Goal: Information Seeking & Learning: Learn about a topic

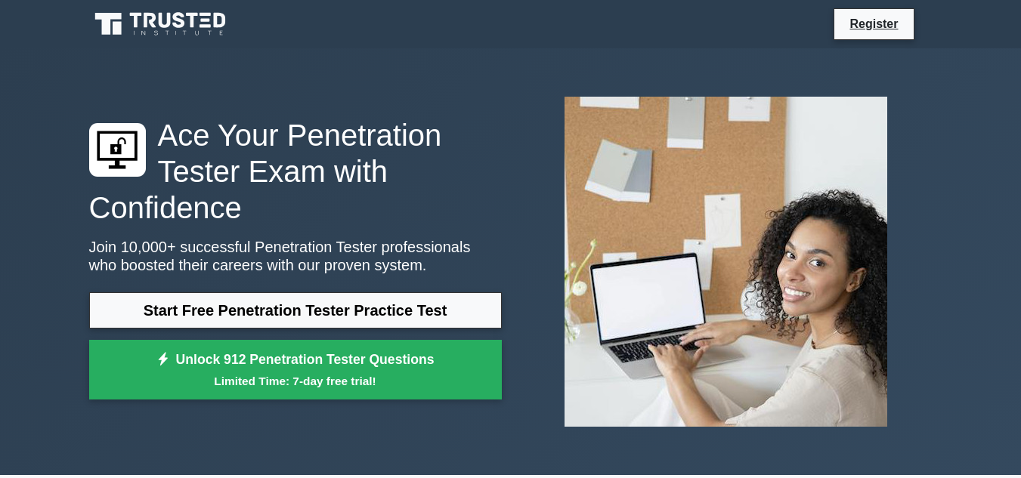
scroll to position [76, 0]
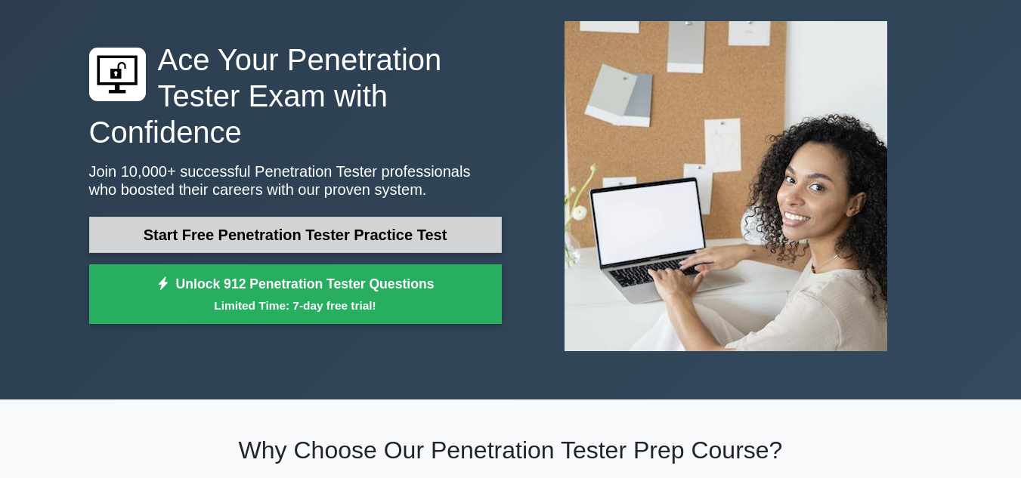
click at [251, 249] on link "Start Free Penetration Tester Practice Test" at bounding box center [295, 235] width 413 height 36
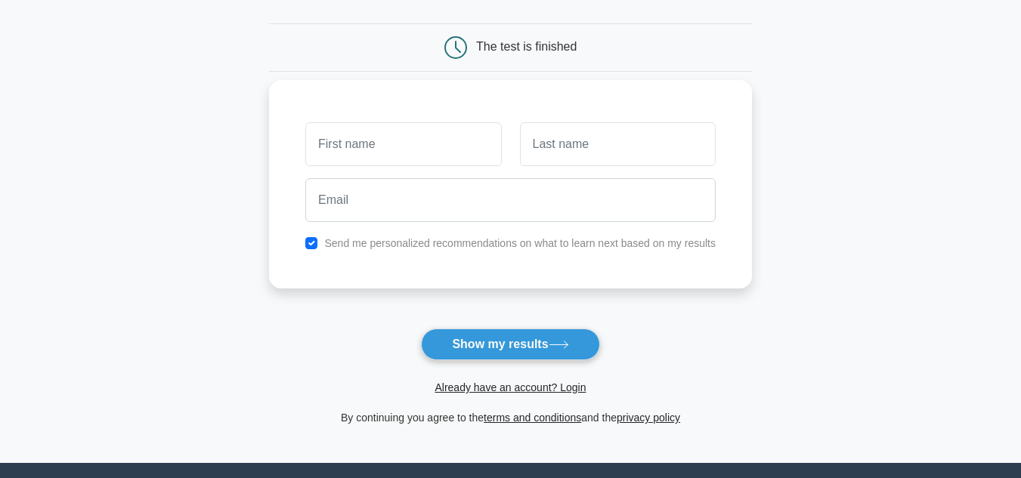
scroll to position [151, 0]
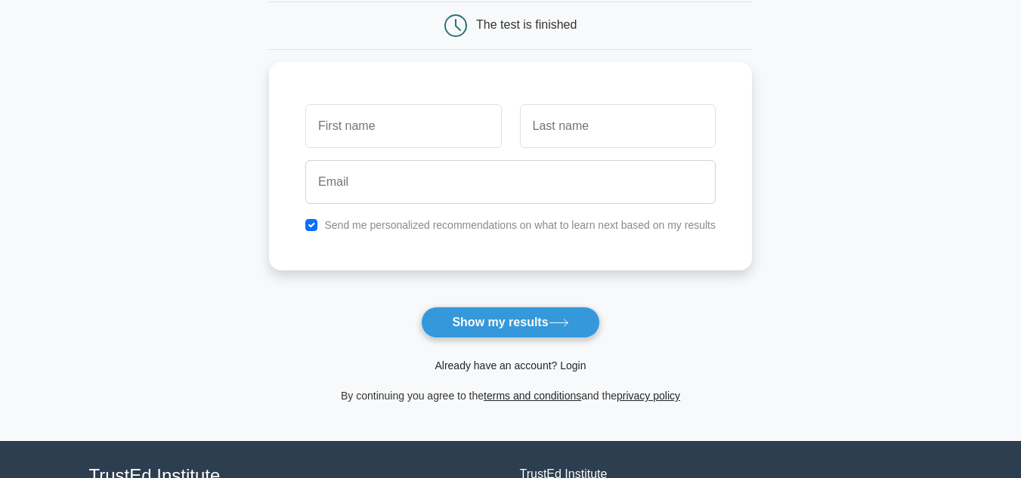
click at [518, 367] on link "Already have an account? Login" at bounding box center [509, 366] width 151 height 12
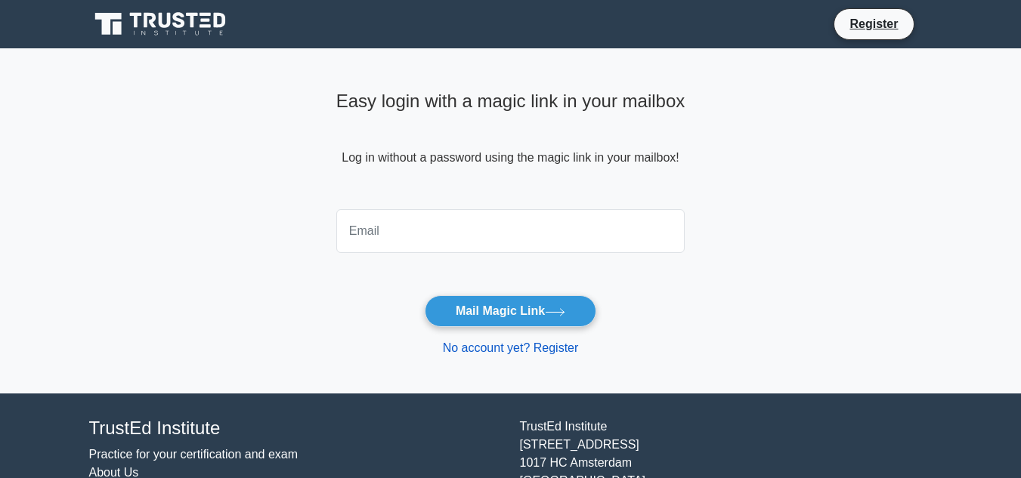
click at [505, 346] on link "No account yet? Register" at bounding box center [511, 348] width 136 height 13
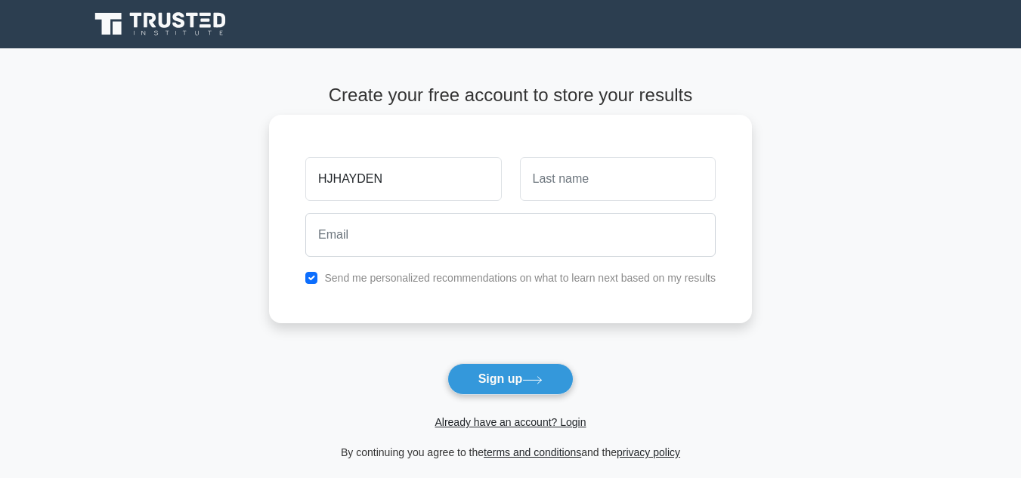
type input "HJHAYDEN"
click at [560, 162] on input "text" at bounding box center [618, 179] width 196 height 44
type input "MIGS"
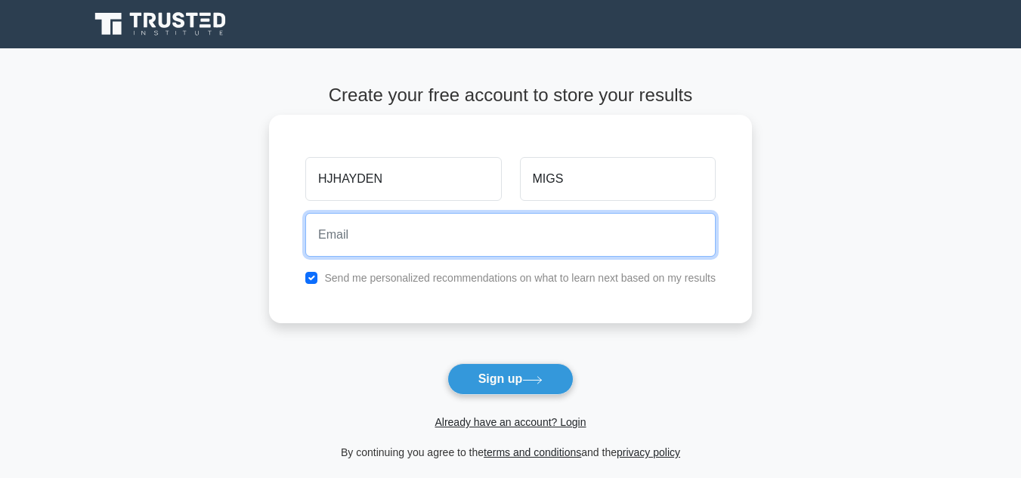
click at [468, 242] on input "email" at bounding box center [510, 235] width 410 height 44
type input "F"
type input "framefrags@icloud.com"
click at [447, 363] on button "Sign up" at bounding box center [510, 379] width 127 height 32
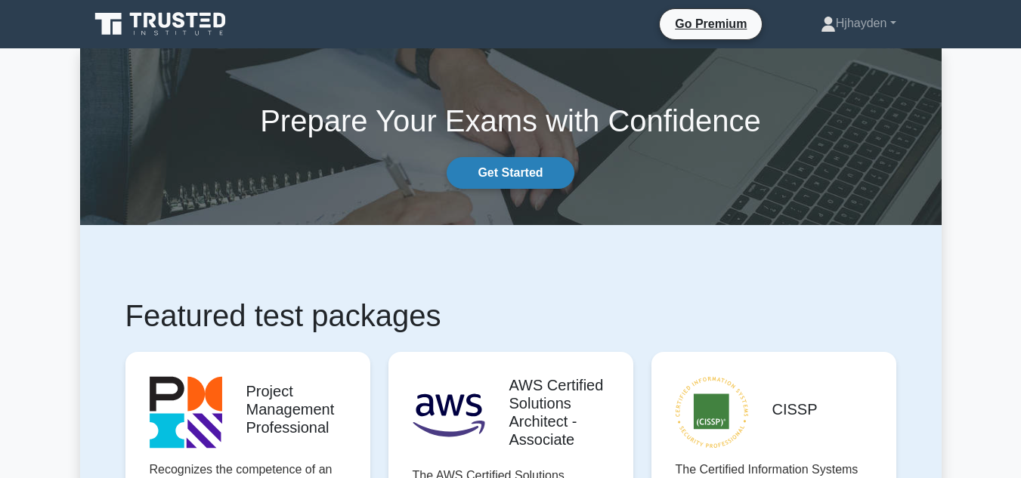
click at [550, 174] on link "Get Started" at bounding box center [510, 173] width 127 height 32
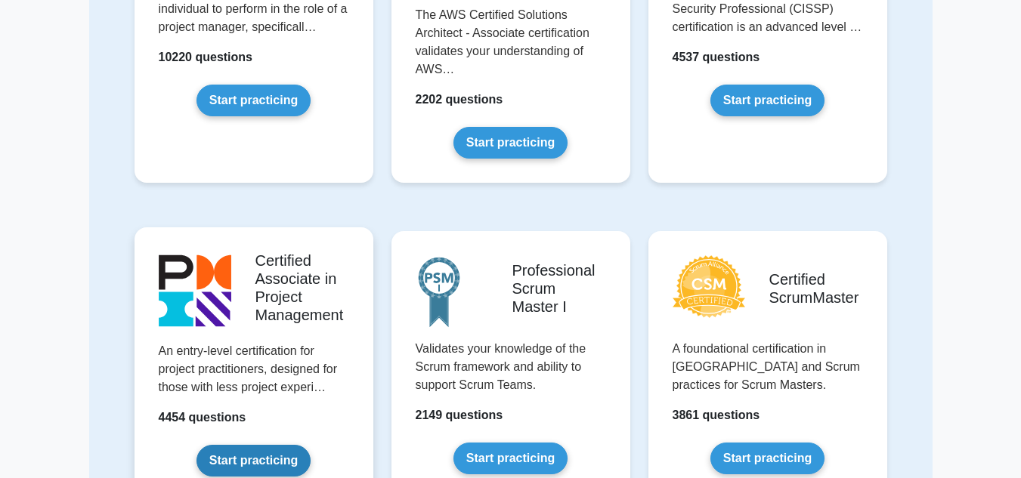
scroll to position [378, 0]
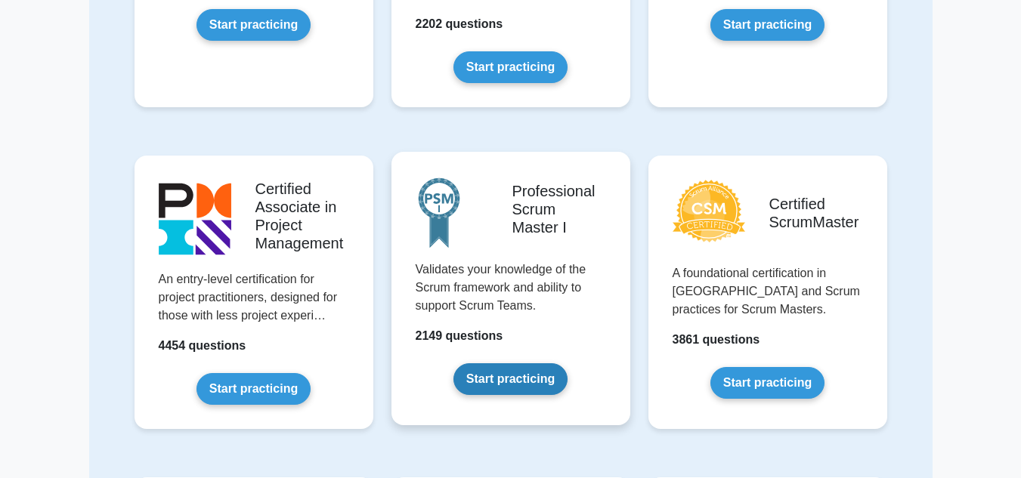
click at [489, 380] on link "Start practicing" at bounding box center [510, 379] width 114 height 32
click at [461, 363] on link "Start practicing" at bounding box center [510, 379] width 114 height 32
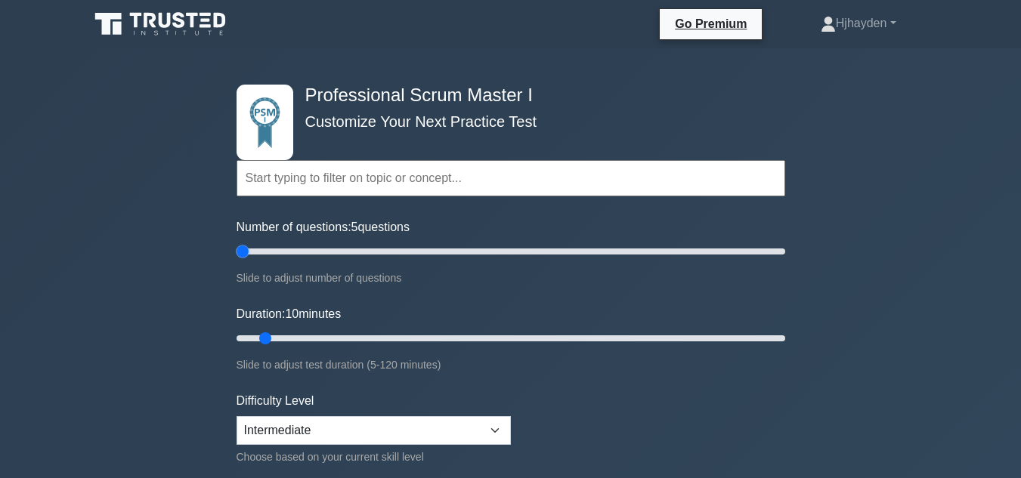
drag, startPoint x: 277, startPoint y: 243, endPoint x: 68, endPoint y: 381, distance: 250.4
type input "5"
click at [236, 261] on input "Number of questions: 5 questions" at bounding box center [510, 252] width 549 height 18
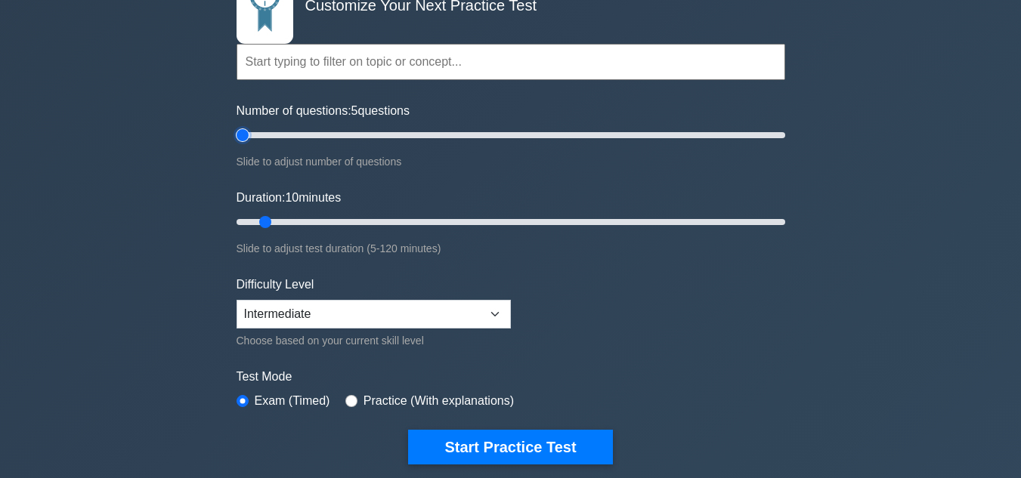
scroll to position [151, 0]
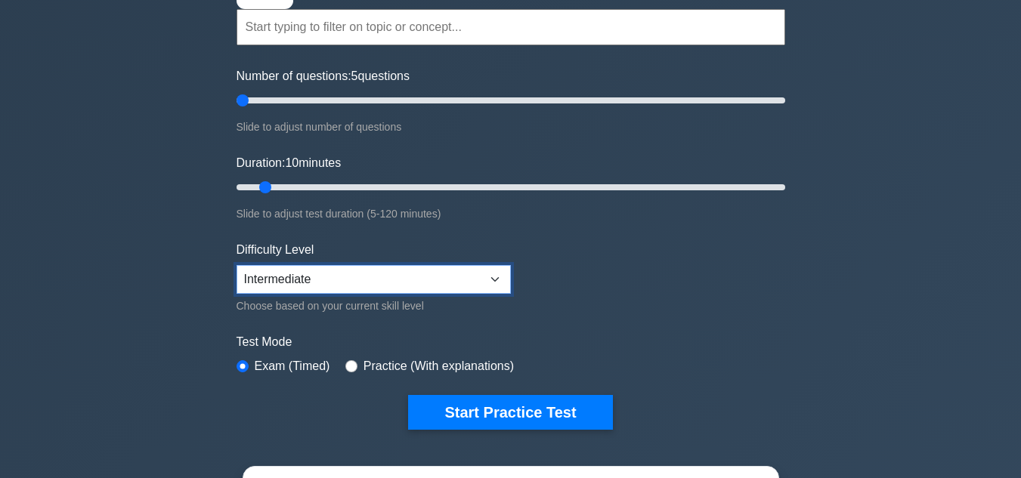
click at [337, 281] on select "Beginner Intermediate Expert" at bounding box center [373, 279] width 274 height 29
select select "beginner"
click at [236, 265] on select "Beginner Intermediate Expert" at bounding box center [373, 279] width 274 height 29
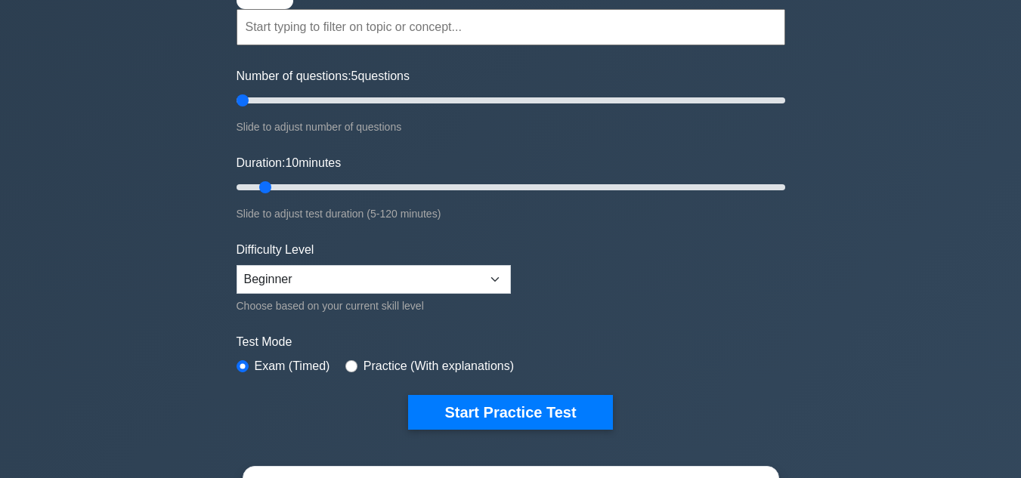
drag, startPoint x: 462, startPoint y: 406, endPoint x: 453, endPoint y: 392, distance: 16.3
click at [459, 406] on button "Start Practice Test" at bounding box center [510, 412] width 204 height 35
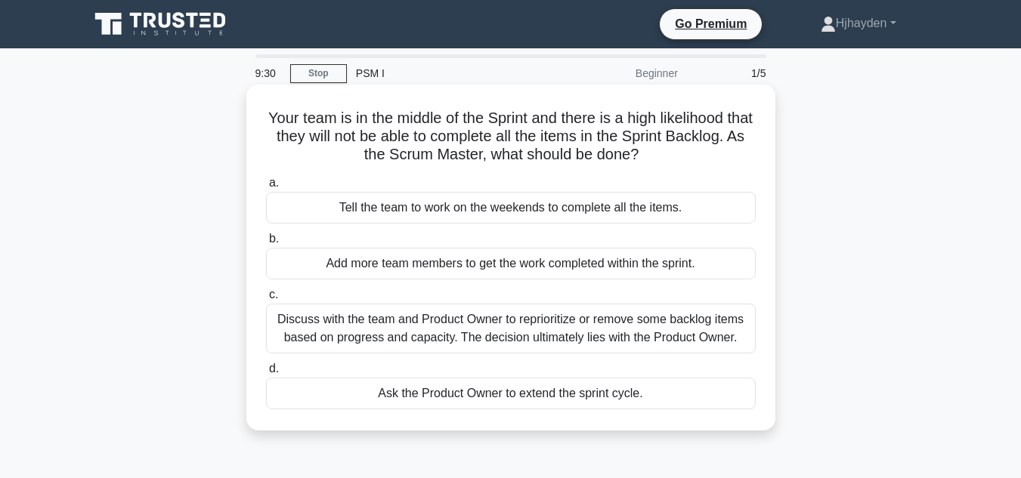
click at [507, 260] on div "Add more team members to get the work completed within the sprint." at bounding box center [511, 264] width 490 height 32
click at [266, 244] on input "b. Add more team members to get the work completed within the sprint." at bounding box center [266, 239] width 0 height 10
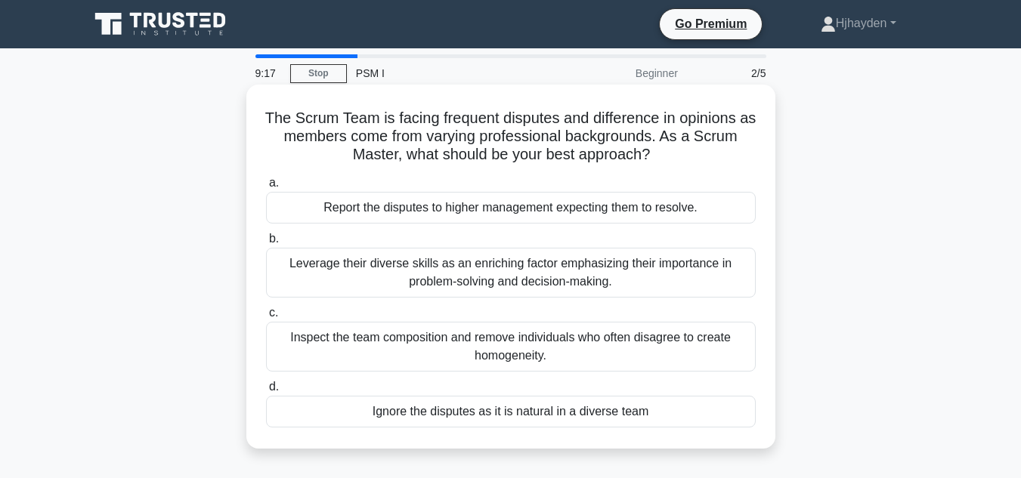
click at [405, 260] on div "Leverage their diverse skills as an enriching factor emphasizing their importan…" at bounding box center [511, 273] width 490 height 50
click at [452, 397] on div "Ignore the disputes as it is natural in a diverse team" at bounding box center [511, 412] width 490 height 32
click at [266, 392] on input "d. Ignore the disputes as it is natural in a diverse team" at bounding box center [266, 387] width 0 height 10
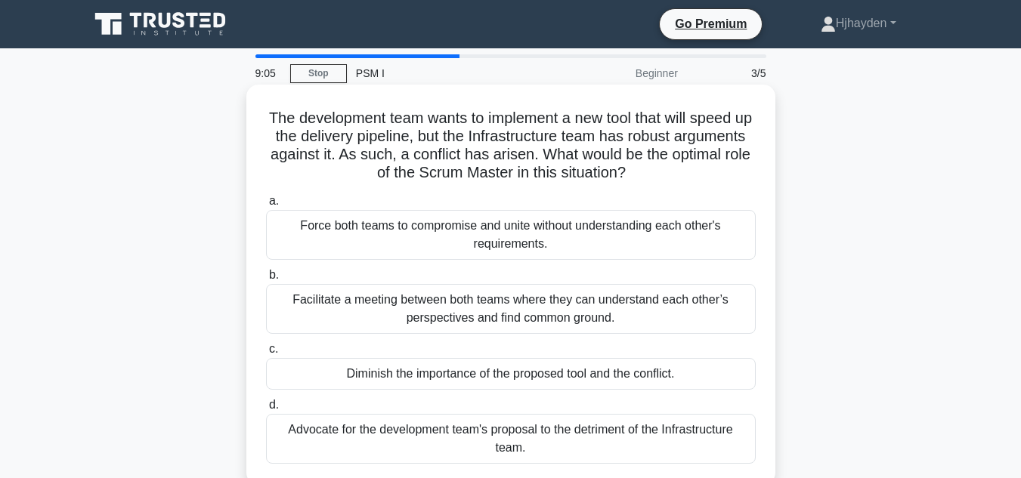
click at [518, 372] on div "Diminish the importance of the proposed tool and the conflict." at bounding box center [511, 374] width 490 height 32
click at [266, 354] on input "c. Diminish the importance of the proposed tool and the conflict." at bounding box center [266, 350] width 0 height 10
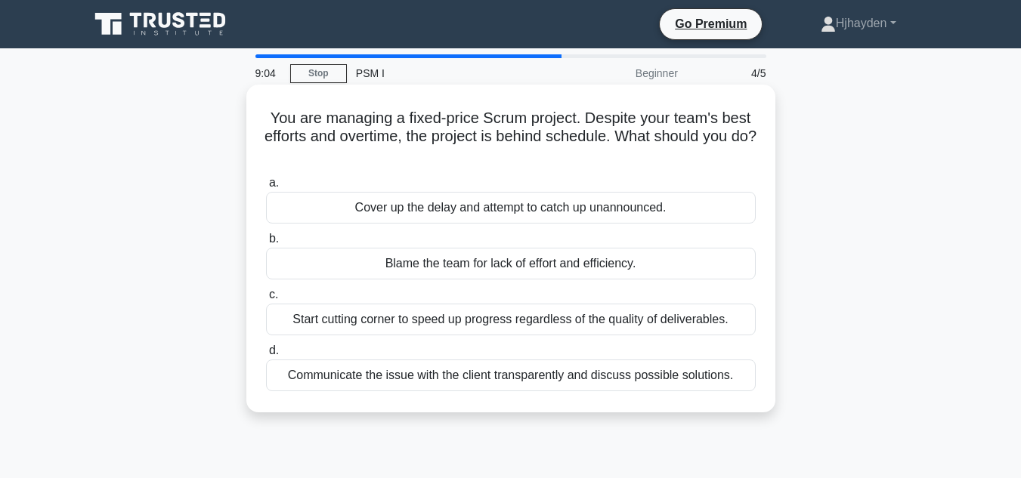
click at [382, 193] on div "Cover up the delay and attempt to catch up unannounced." at bounding box center [511, 208] width 490 height 32
click at [266, 188] on input "a. Cover up the delay and attempt to catch up unannounced." at bounding box center [266, 183] width 0 height 10
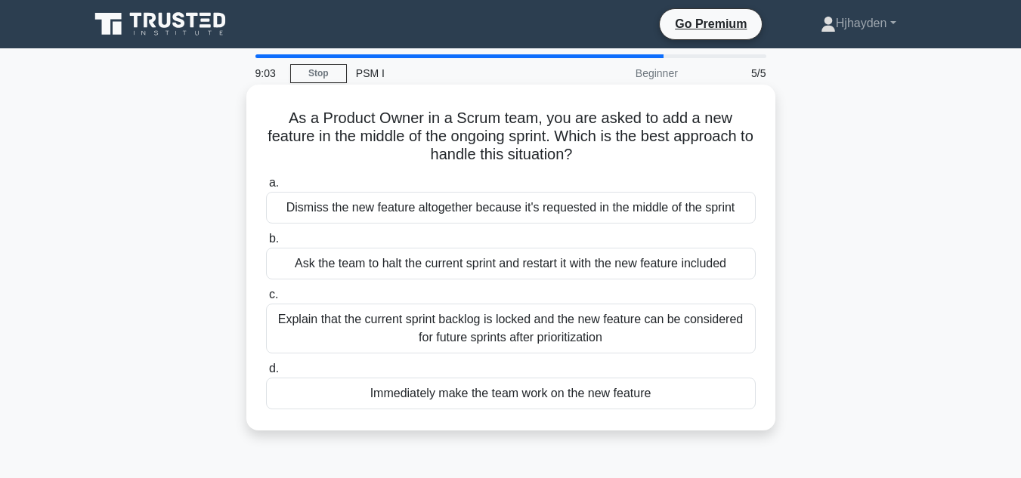
click at [495, 327] on div "Explain that the current sprint backlog is locked and the new feature can be co…" at bounding box center [511, 329] width 490 height 50
click at [398, 339] on div "Explain that the current sprint backlog is locked and the new feature can be co…" at bounding box center [511, 329] width 490 height 50
click at [266, 300] on input "c. Explain that the current sprint backlog is locked and the new feature can be…" at bounding box center [266, 295] width 0 height 10
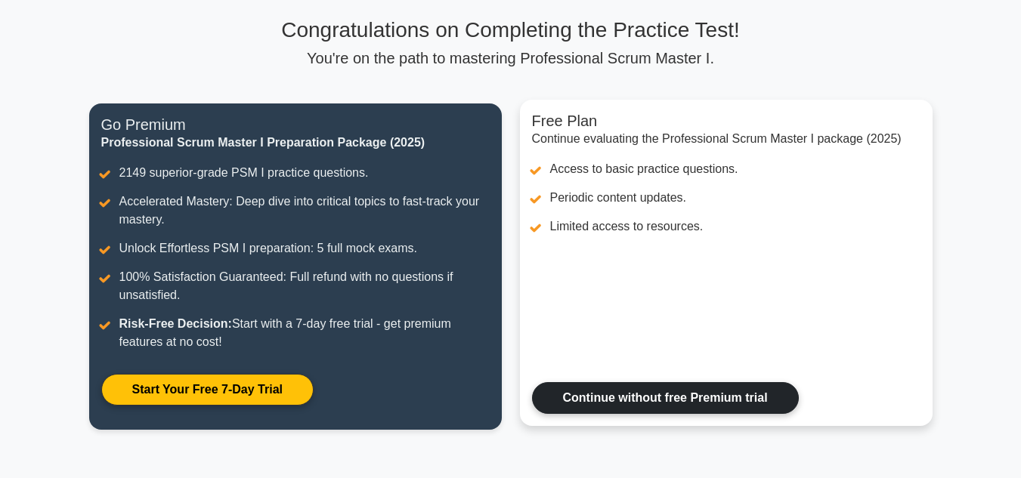
scroll to position [151, 0]
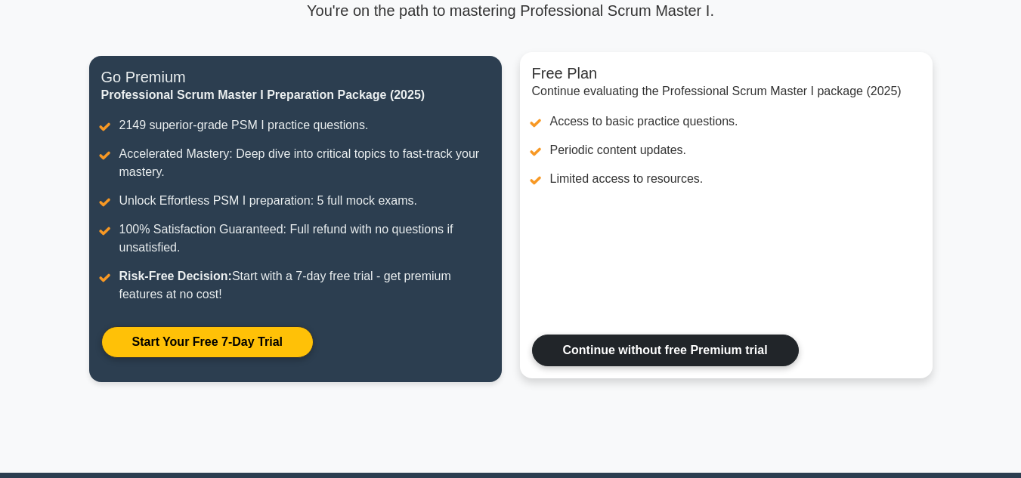
click at [643, 354] on link "Continue without free Premium trial" at bounding box center [665, 351] width 267 height 32
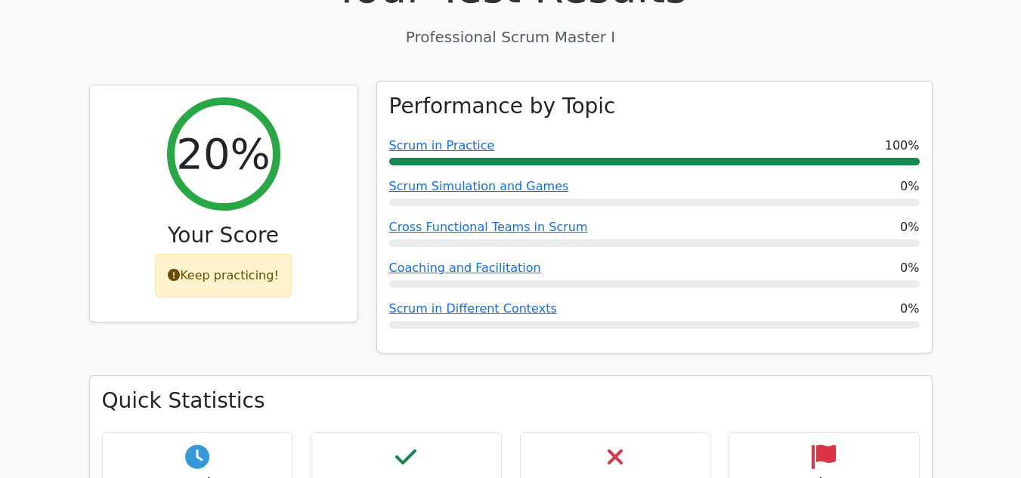
scroll to position [604, 0]
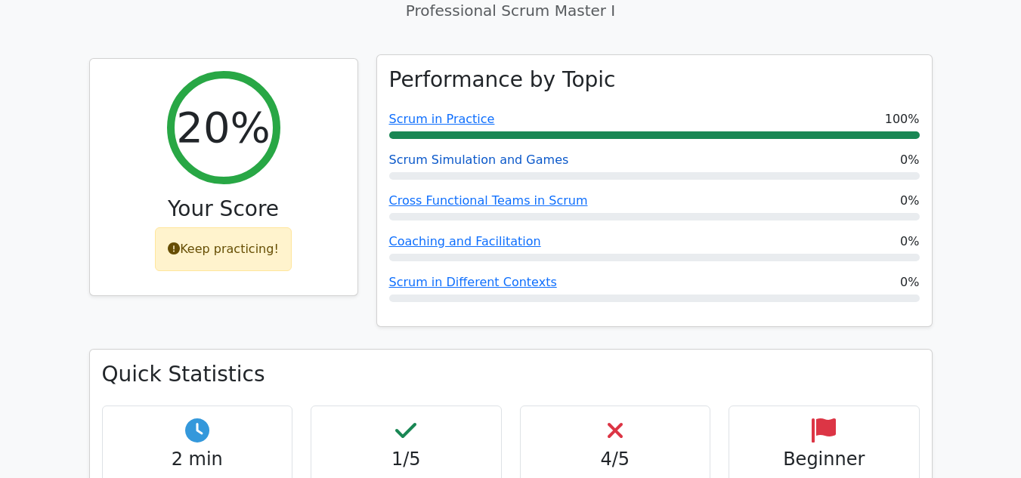
click at [438, 153] on link "Scrum Simulation and Games" at bounding box center [479, 160] width 180 height 14
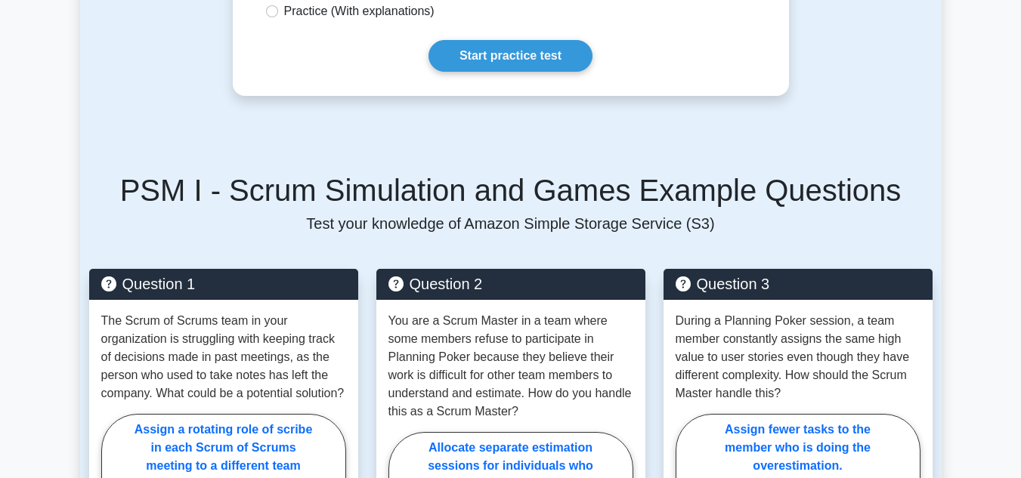
scroll to position [907, 0]
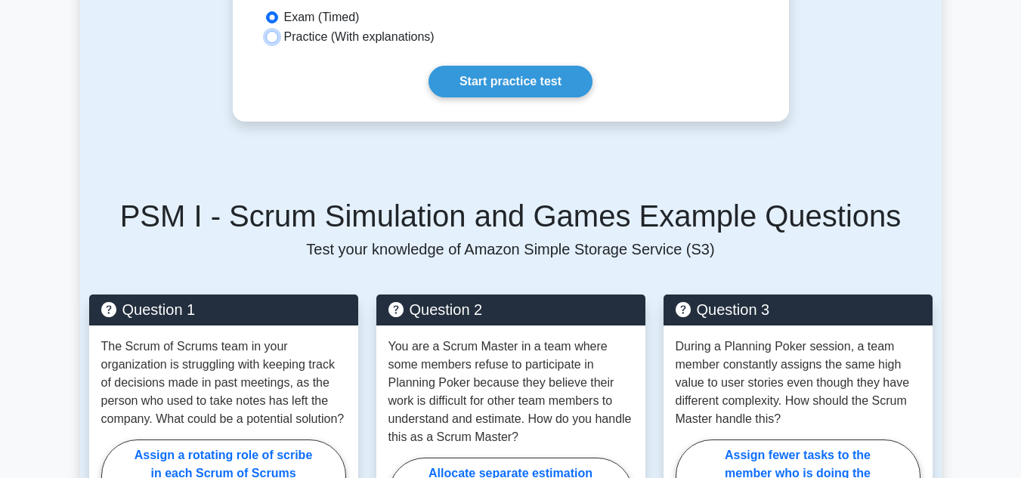
click at [276, 40] on input "Practice (With explanations)" at bounding box center [272, 37] width 12 height 12
radio input "true"
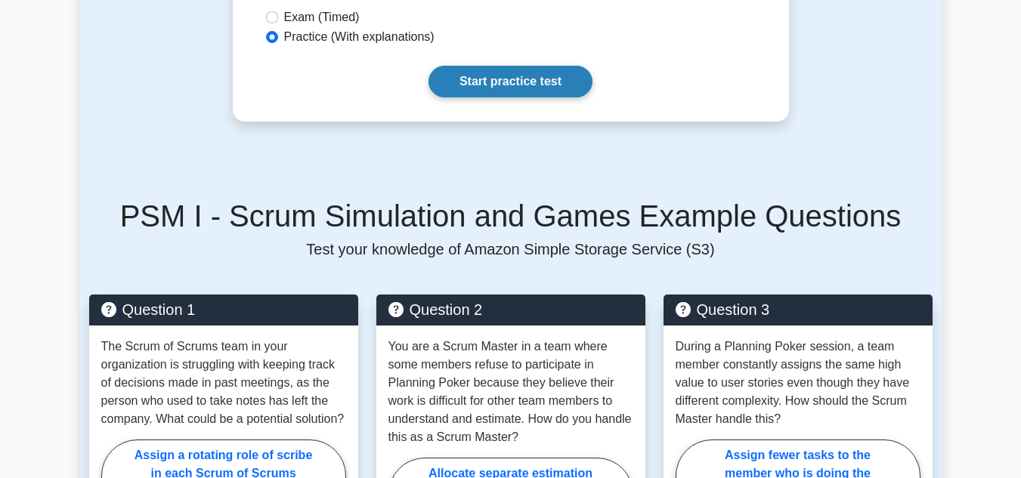
click at [512, 73] on link "Start practice test" at bounding box center [510, 82] width 164 height 32
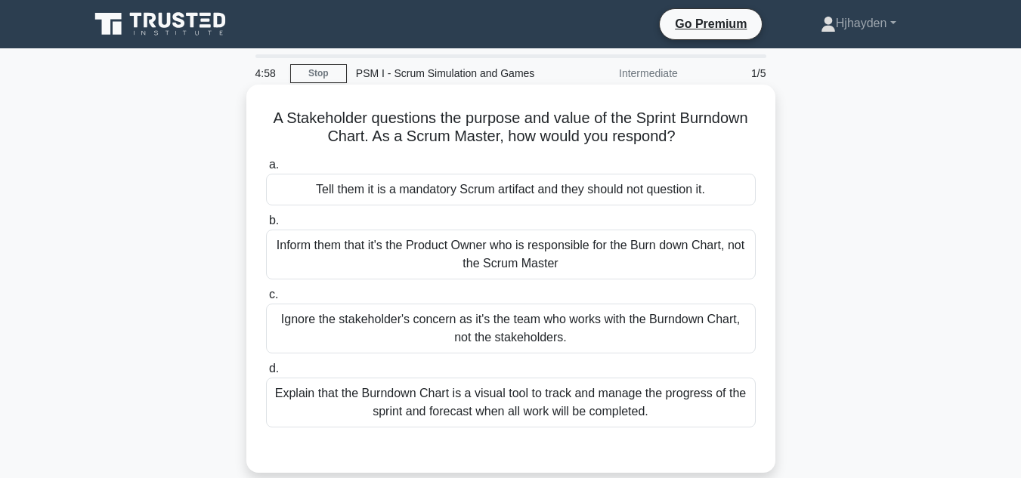
click at [465, 190] on div "Tell them it is a mandatory Scrum artifact and they should not question it." at bounding box center [511, 190] width 490 height 32
click at [266, 170] on input "a. Tell them it is a mandatory Scrum artifact and they should not question it." at bounding box center [266, 165] width 0 height 10
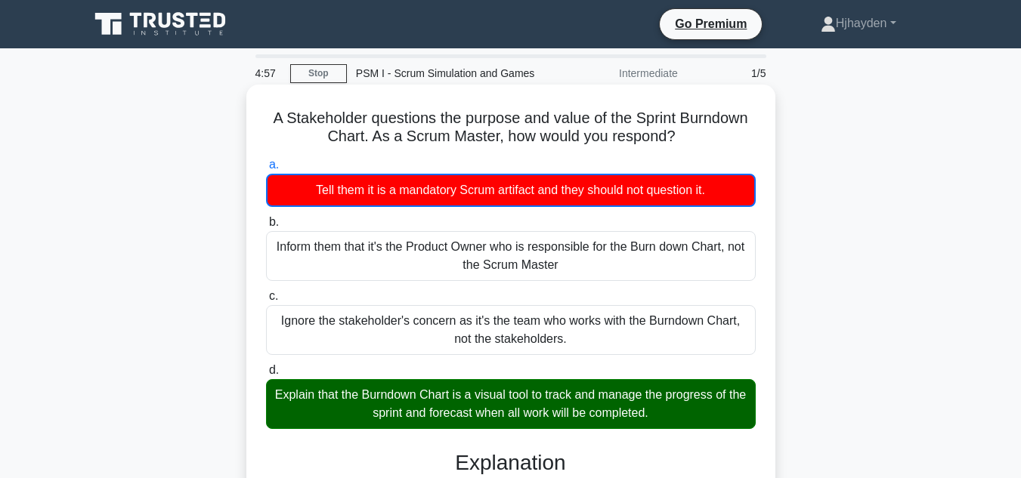
click at [473, 406] on div "Explain that the Burndown Chart is a visual tool to track and manage the progre…" at bounding box center [511, 404] width 490 height 50
click at [266, 375] on input "d. Explain that the Burndown Chart is a visual tool to track and manage the pro…" at bounding box center [266, 371] width 0 height 10
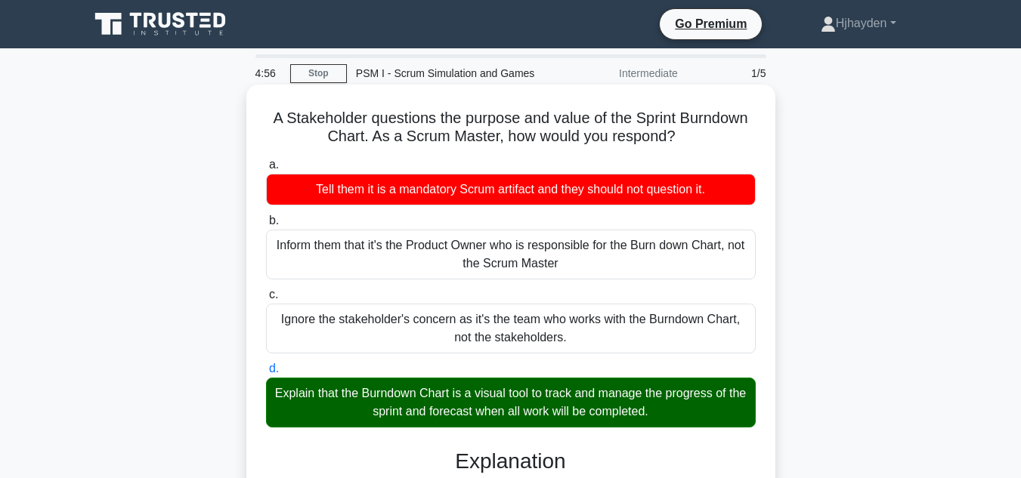
click at [474, 407] on div "Explain that the Burndown Chart is a visual tool to track and manage the progre…" at bounding box center [511, 403] width 490 height 50
click at [266, 374] on input "d. Explain that the Burndown Chart is a visual tool to track and manage the pro…" at bounding box center [266, 369] width 0 height 10
click at [474, 407] on div "Explain that the Burndown Chart is a visual tool to track and manage the progre…" at bounding box center [511, 403] width 490 height 50
click at [266, 374] on input "d. Explain that the Burndown Chart is a visual tool to track and manage the pro…" at bounding box center [266, 369] width 0 height 10
click at [474, 408] on div "Explain that the Burndown Chart is a visual tool to track and manage the progre…" at bounding box center [511, 403] width 490 height 50
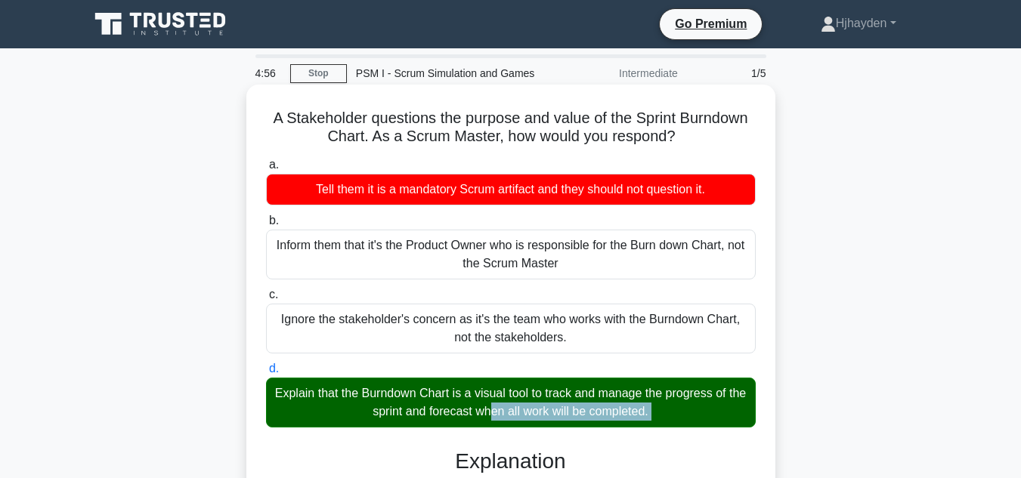
click at [266, 374] on input "d. Explain that the Burndown Chart is a visual tool to track and manage the pro…" at bounding box center [266, 369] width 0 height 10
click at [303, 409] on div "Explain that the Burndown Chart is a visual tool to track and manage the progre…" at bounding box center [511, 403] width 490 height 50
click at [266, 374] on input "d. Explain that the Burndown Chart is a visual tool to track and manage the pro…" at bounding box center [266, 369] width 0 height 10
click at [419, 390] on div "Explain that the Burndown Chart is a visual tool to track and manage the progre…" at bounding box center [511, 403] width 490 height 50
click at [266, 374] on input "d. Explain that the Burndown Chart is a visual tool to track and manage the pro…" at bounding box center [266, 369] width 0 height 10
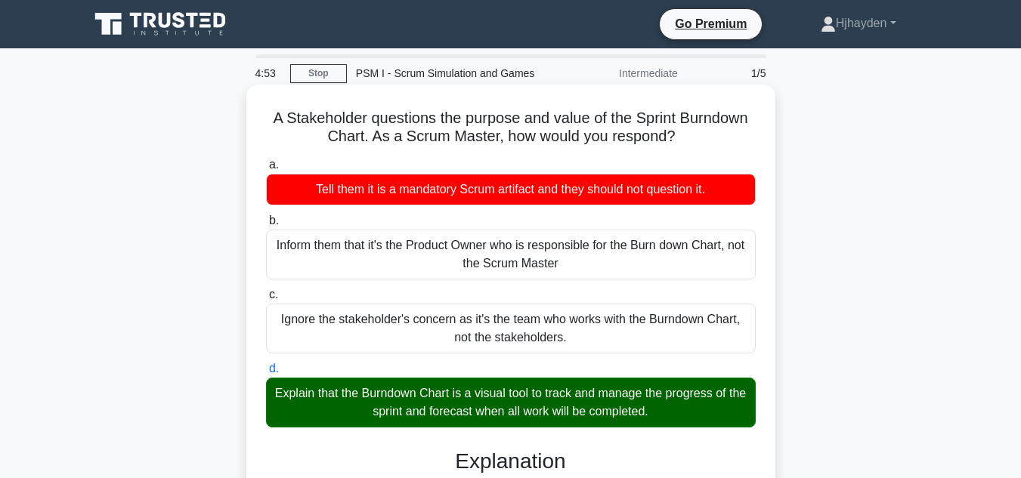
click at [424, 391] on div "Explain that the Burndown Chart is a visual tool to track and manage the progre…" at bounding box center [511, 403] width 490 height 50
click at [266, 374] on input "d. Explain that the Burndown Chart is a visual tool to track and manage the pro…" at bounding box center [266, 369] width 0 height 10
click at [428, 392] on div "Explain that the Burndown Chart is a visual tool to track and manage the progre…" at bounding box center [511, 403] width 490 height 50
click at [266, 374] on input "d. Explain that the Burndown Chart is a visual tool to track and manage the pro…" at bounding box center [266, 369] width 0 height 10
drag, startPoint x: 276, startPoint y: 392, endPoint x: 737, endPoint y: 413, distance: 462.1
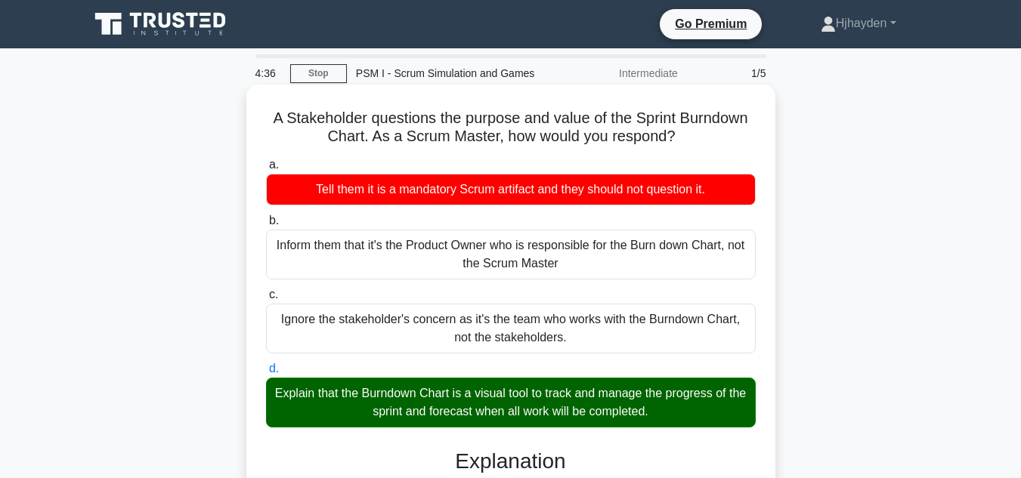
click at [742, 414] on div "Explain that the Burndown Chart is a visual tool to track and manage the progre…" at bounding box center [511, 403] width 490 height 50
copy div "Explain that the Burndown Chart is a visual tool to track and manage the progre…"
drag, startPoint x: 614, startPoint y: 406, endPoint x: 529, endPoint y: 356, distance: 99.3
click at [613, 406] on div "Explain that the Burndown Chart is a visual tool to track and manage the progre…" at bounding box center [511, 403] width 490 height 50
click at [266, 374] on input "d. Explain that the Burndown Chart is a visual tool to track and manage the pro…" at bounding box center [266, 369] width 0 height 10
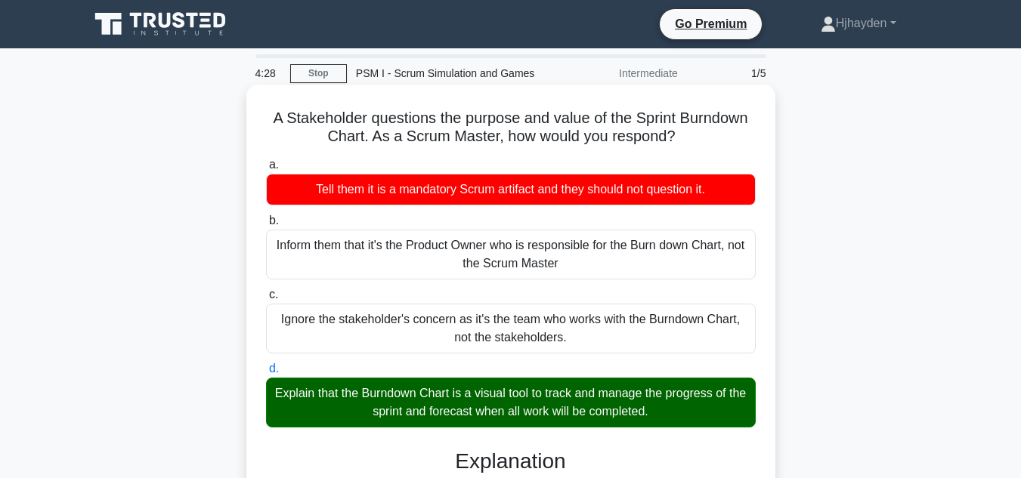
click at [512, 230] on label "b. Inform them that it's the Product Owner who is responsible for the Burn down…" at bounding box center [511, 246] width 490 height 68
click at [266, 226] on input "b. Inform them that it's the Product Owner who is responsible for the Burn down…" at bounding box center [266, 221] width 0 height 10
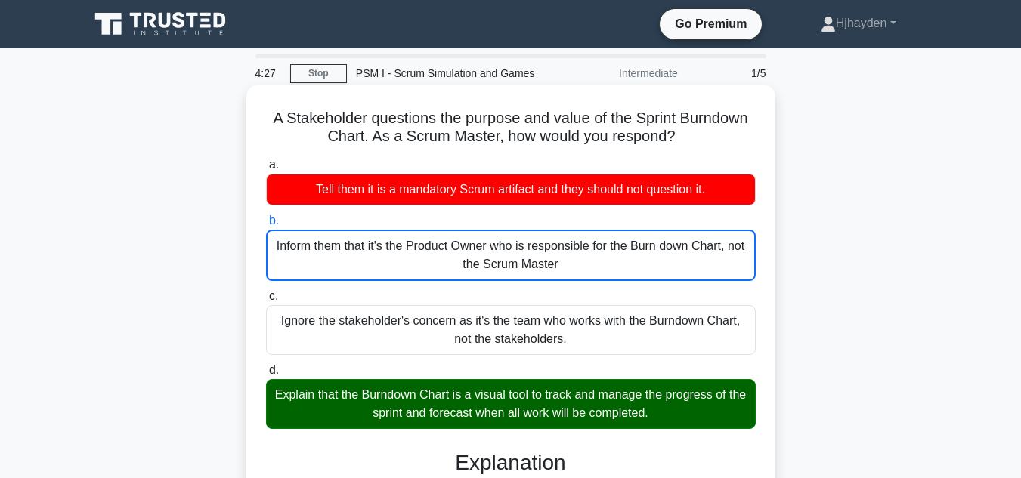
click at [471, 202] on div "Tell them it is a mandatory Scrum artifact and they should not question it." at bounding box center [511, 190] width 490 height 32
click at [266, 170] on input "a. Tell them it is a mandatory Scrum artifact and they should not question it." at bounding box center [266, 165] width 0 height 10
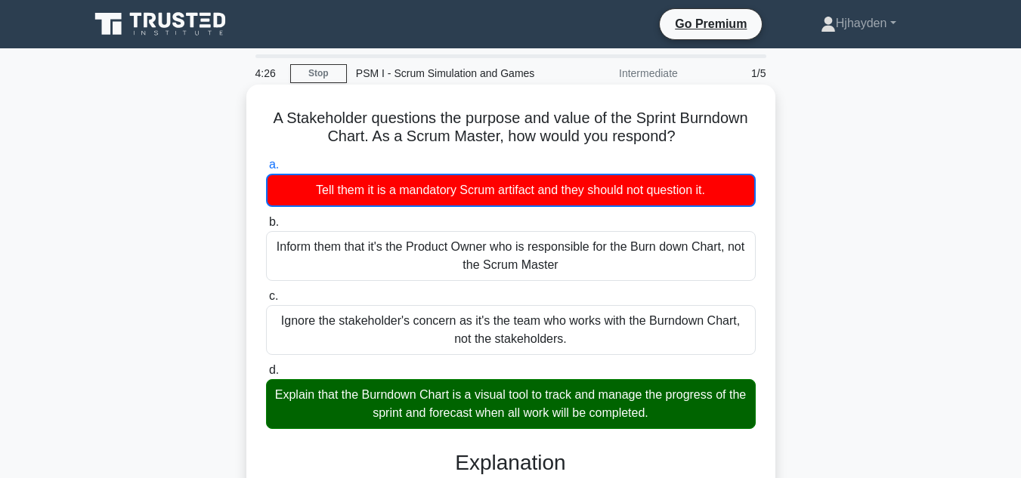
click at [477, 236] on div "Inform them that it's the Product Owner who is responsible for the Burn down Ch…" at bounding box center [511, 256] width 490 height 50
click at [266, 227] on input "b. Inform them that it's the Product Owner who is responsible for the Burn down…" at bounding box center [266, 223] width 0 height 10
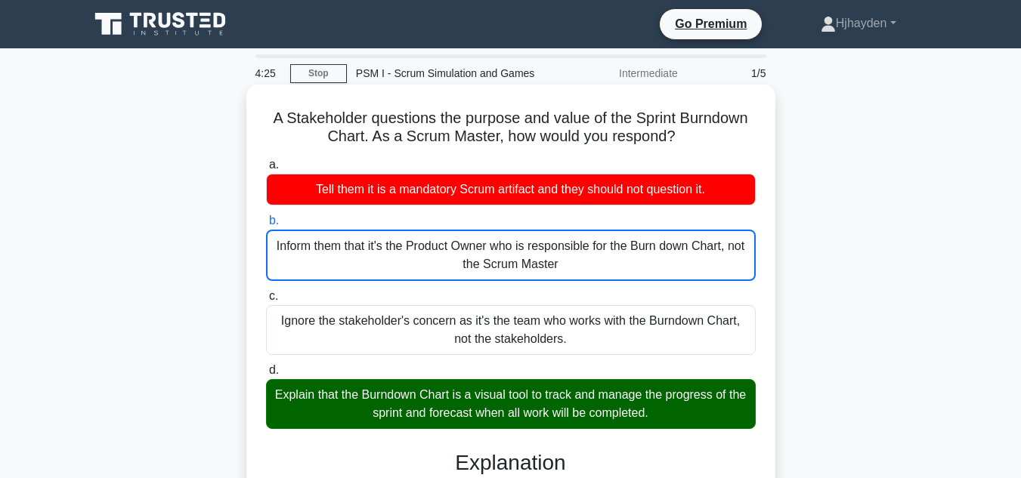
click at [453, 175] on div "Tell them it is a mandatory Scrum artifact and they should not question it." at bounding box center [511, 190] width 490 height 32
click at [266, 170] on input "a. Tell them it is a mandatory Scrum artifact and they should not question it." at bounding box center [266, 165] width 0 height 10
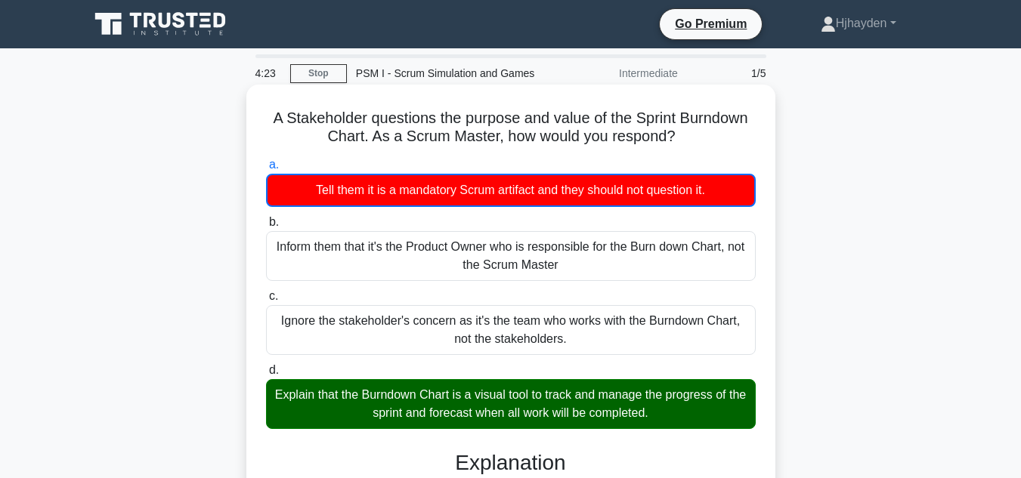
click at [673, 401] on div "Explain that the Burndown Chart is a visual tool to track and manage the progre…" at bounding box center [511, 404] width 490 height 50
click at [266, 375] on input "d. Explain that the Burndown Chart is a visual tool to track and manage the pro…" at bounding box center [266, 371] width 0 height 10
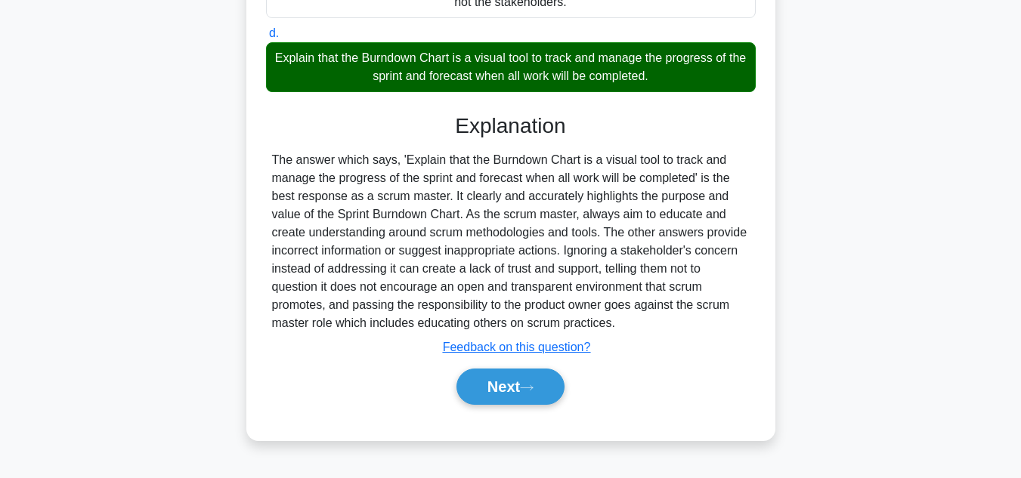
scroll to position [338, 0]
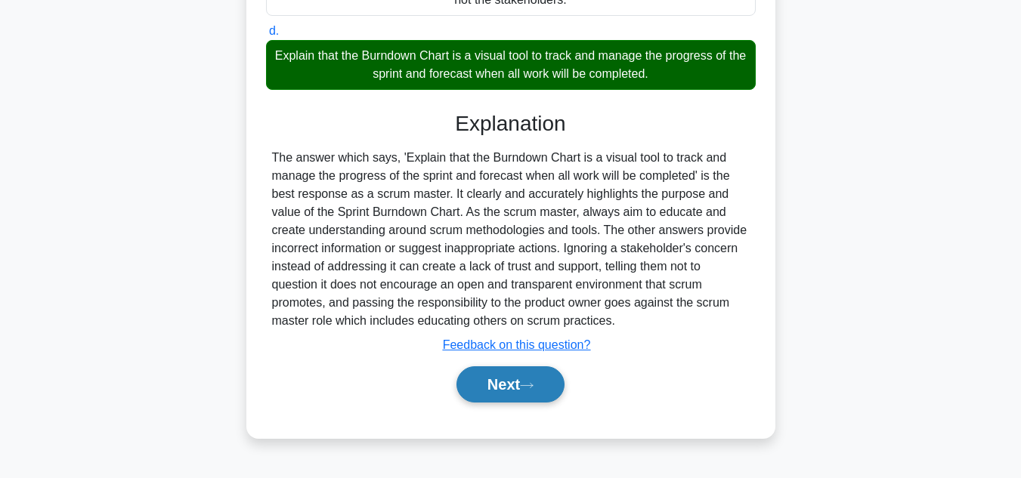
click at [542, 377] on button "Next" at bounding box center [510, 384] width 108 height 36
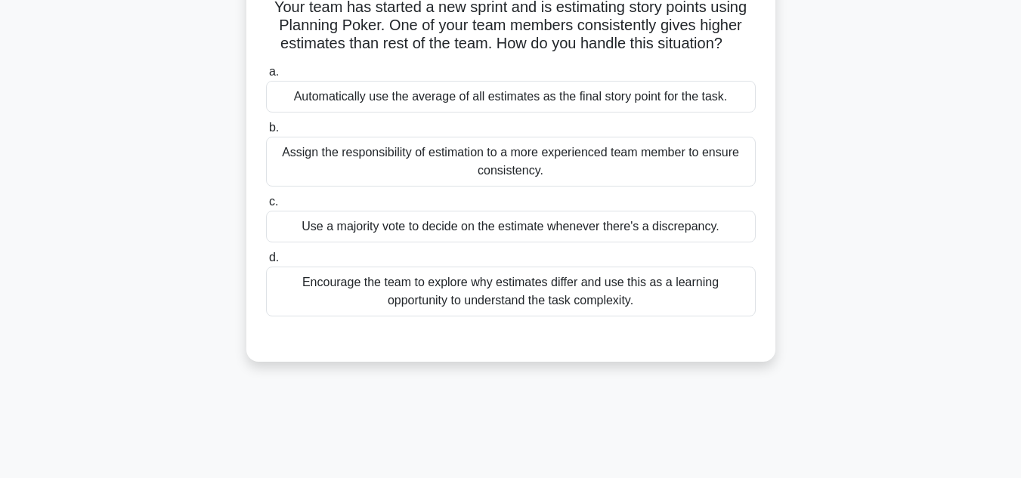
scroll to position [36, 0]
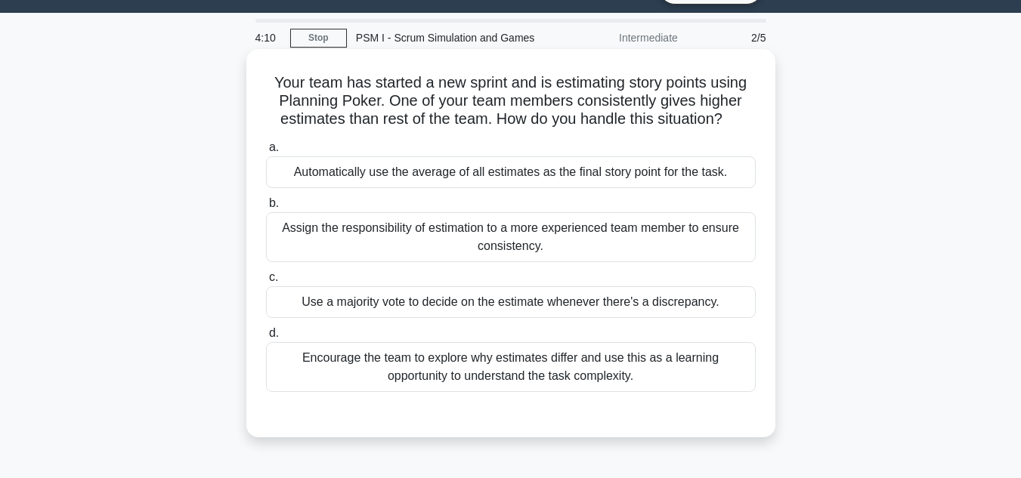
drag, startPoint x: 512, startPoint y: 379, endPoint x: 504, endPoint y: 381, distance: 8.6
click at [504, 381] on div "Encourage the team to explore why estimates differ and use this as a learning o…" at bounding box center [511, 367] width 490 height 50
click at [450, 244] on div "Assign the responsibility of estimation to a more experienced team member to en…" at bounding box center [511, 237] width 490 height 50
click at [266, 209] on input "b. Assign the responsibility of estimation to a more experienced team member to…" at bounding box center [266, 204] width 0 height 10
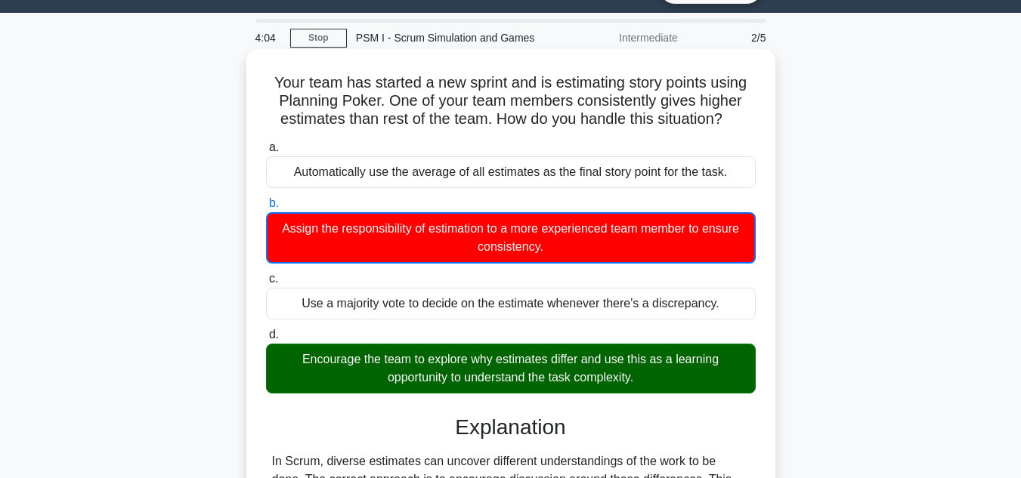
click at [343, 375] on div "Encourage the team to explore why estimates differ and use this as a learning o…" at bounding box center [511, 369] width 490 height 50
click at [266, 340] on input "d. Encourage the team to explore why estimates differ and use this as a learnin…" at bounding box center [266, 335] width 0 height 10
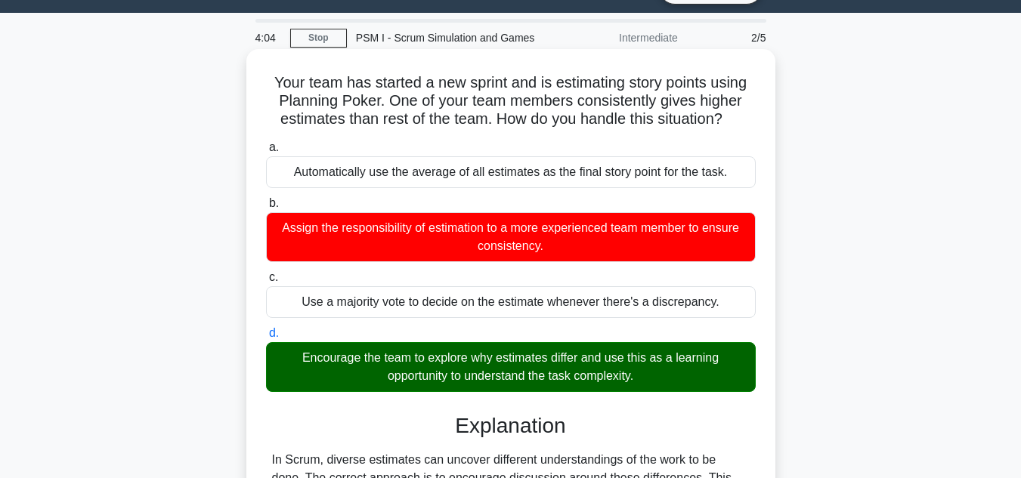
click at [343, 375] on div "Encourage the team to explore why estimates differ and use this as a learning o…" at bounding box center [511, 367] width 490 height 50
click at [266, 338] on input "d. Encourage the team to explore why estimates differ and use this as a learnin…" at bounding box center [266, 334] width 0 height 10
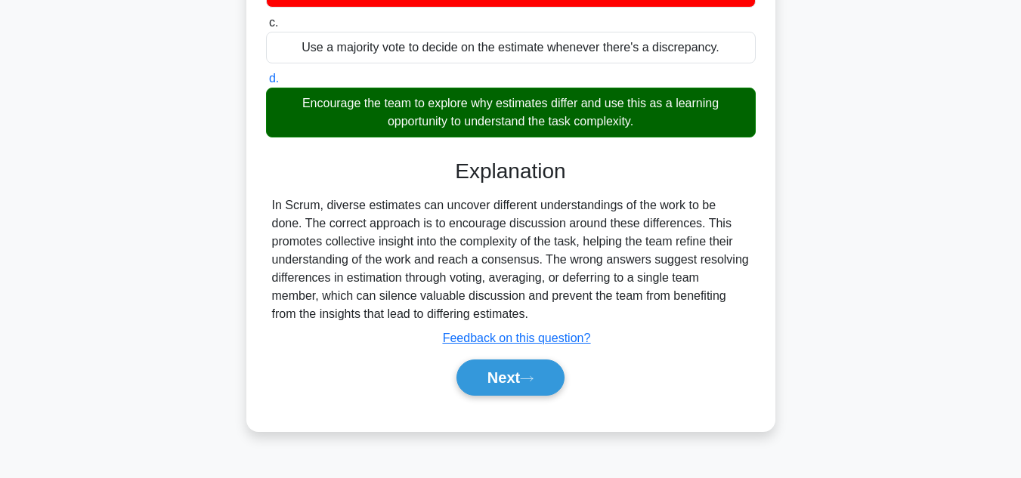
scroll to position [338, 0]
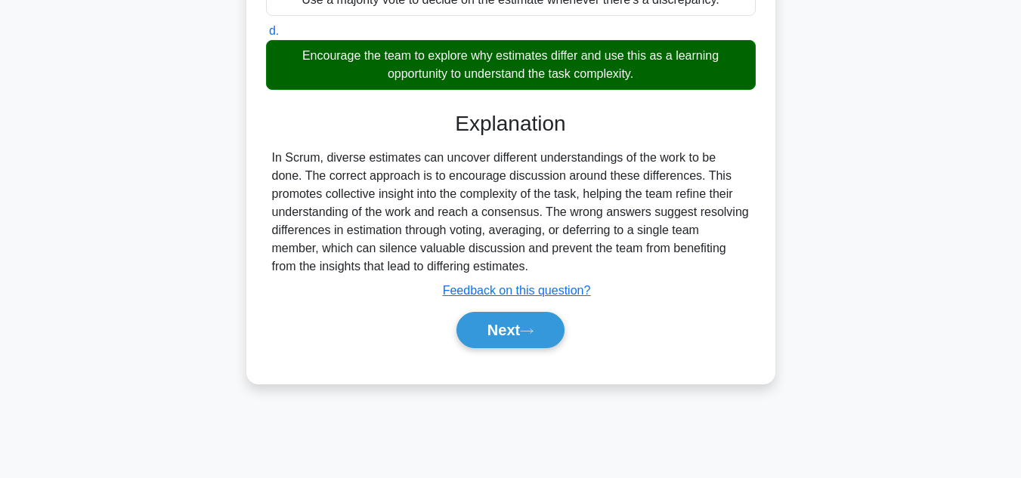
drag, startPoint x: 500, startPoint y: 327, endPoint x: 450, endPoint y: 304, distance: 55.5
click at [485, 334] on button "Next" at bounding box center [510, 330] width 108 height 36
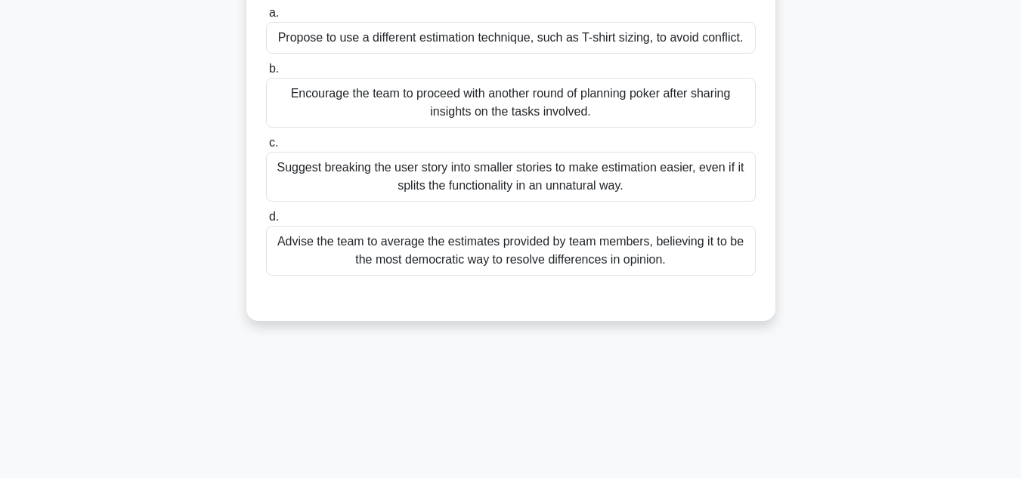
scroll to position [111, 0]
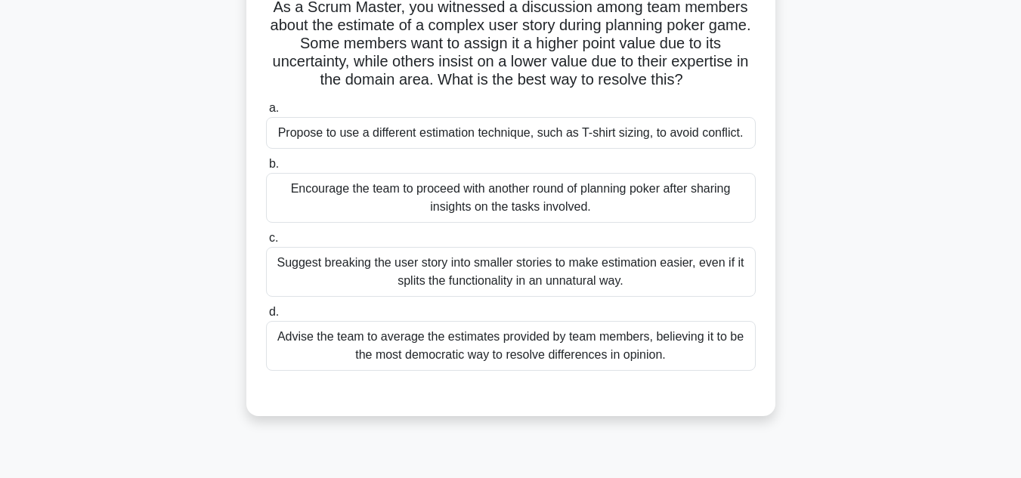
click at [352, 278] on div "Suggest breaking the user story into smaller stories to make estimation easier,…" at bounding box center [511, 272] width 490 height 50
click at [266, 243] on input "c. Suggest breaking the user story into smaller stories to make estimation easi…" at bounding box center [266, 238] width 0 height 10
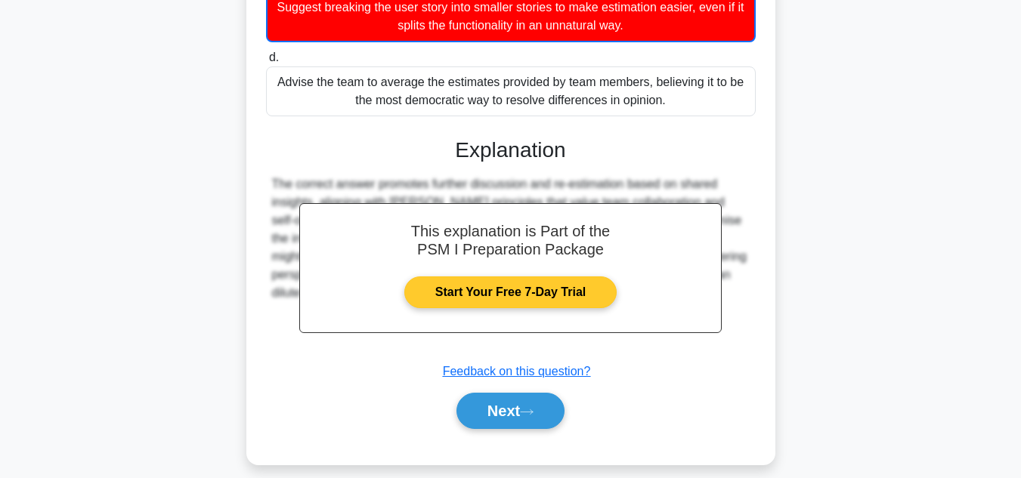
scroll to position [383, 0]
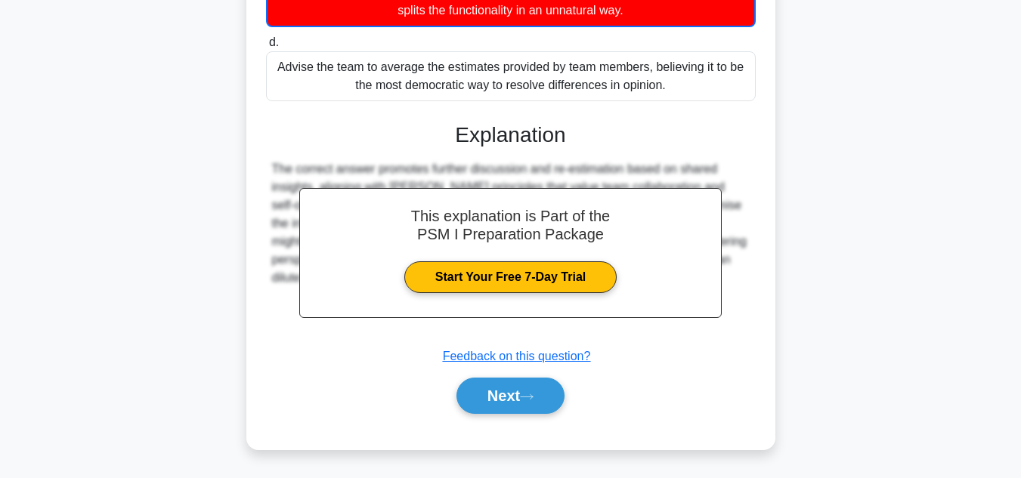
drag, startPoint x: 549, startPoint y: 400, endPoint x: 547, endPoint y: 375, distance: 25.0
click at [545, 402] on button "Next" at bounding box center [510, 396] width 108 height 36
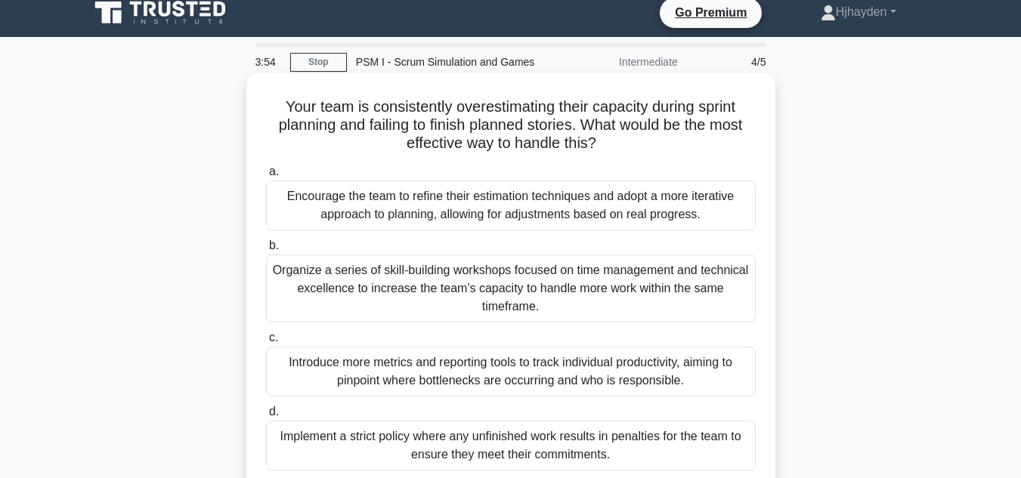
scroll to position [0, 0]
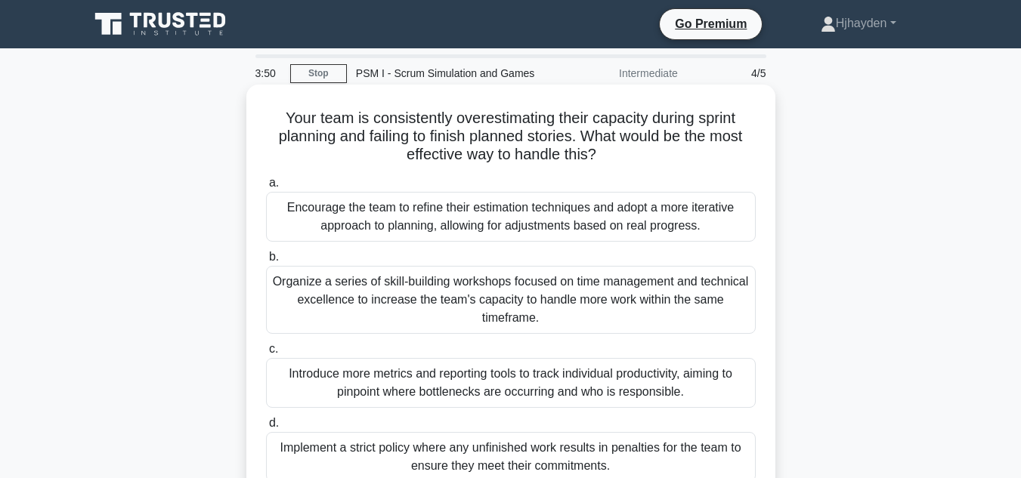
click at [319, 328] on div "Organize a series of skill-building workshops focused on time management and te…" at bounding box center [511, 300] width 490 height 68
click at [266, 262] on input "b. Organize a series of skill-building workshops focused on time management and…" at bounding box center [266, 257] width 0 height 10
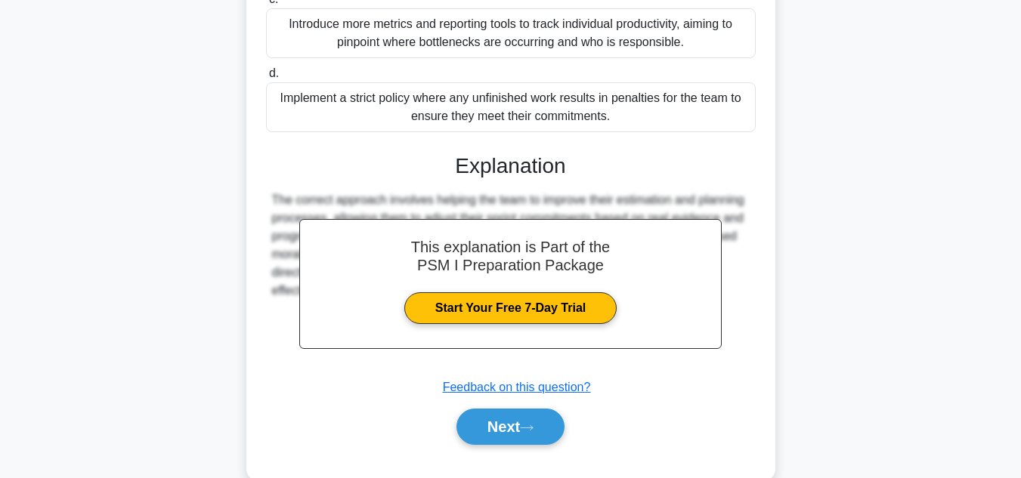
scroll to position [378, 0]
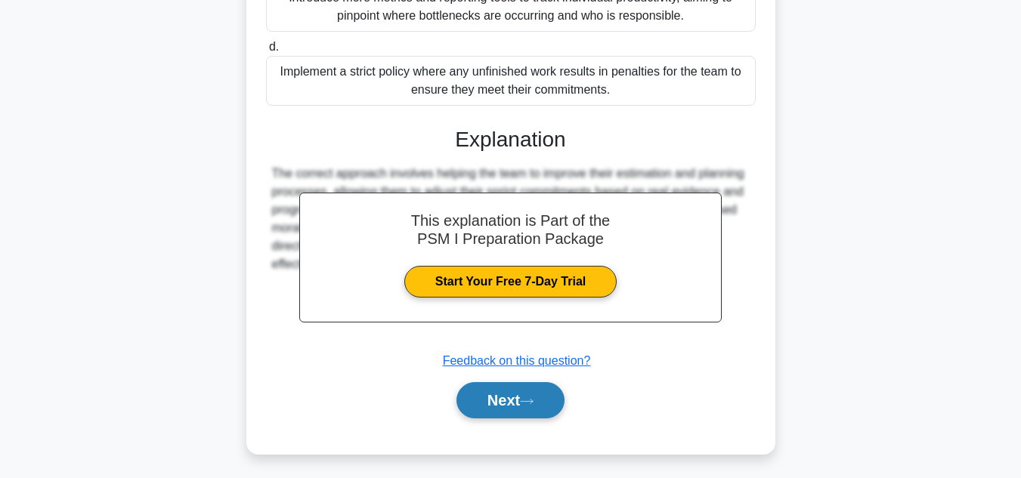
click at [526, 419] on button "Next" at bounding box center [510, 400] width 108 height 36
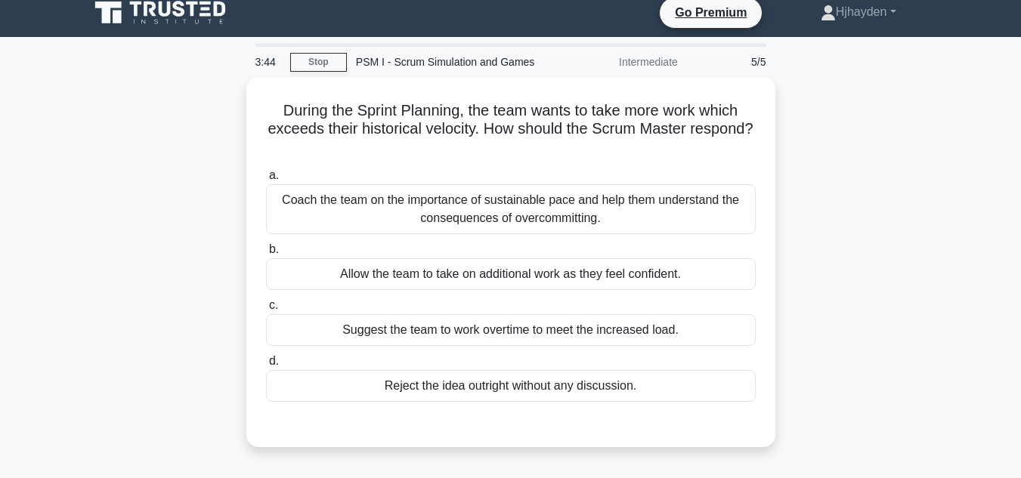
scroll to position [0, 0]
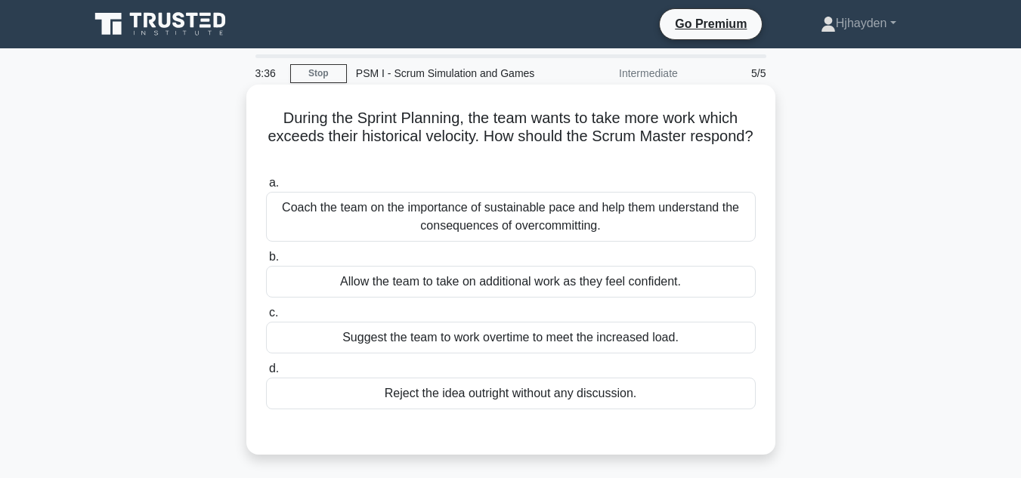
click at [408, 223] on div "Coach the team on the importance of sustainable pace and help them understand t…" at bounding box center [511, 217] width 490 height 50
click at [266, 188] on input "a. Coach the team on the importance of sustainable pace and help them understan…" at bounding box center [266, 183] width 0 height 10
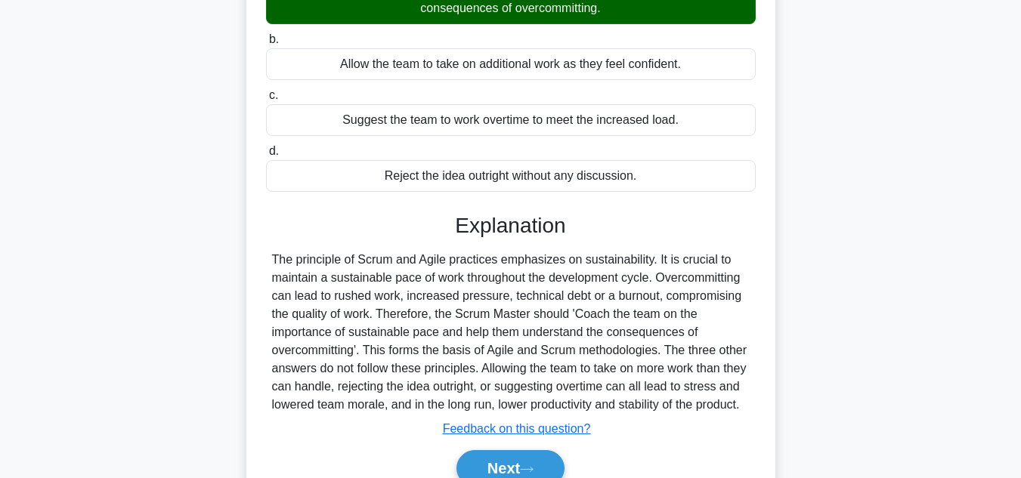
scroll to position [302, 0]
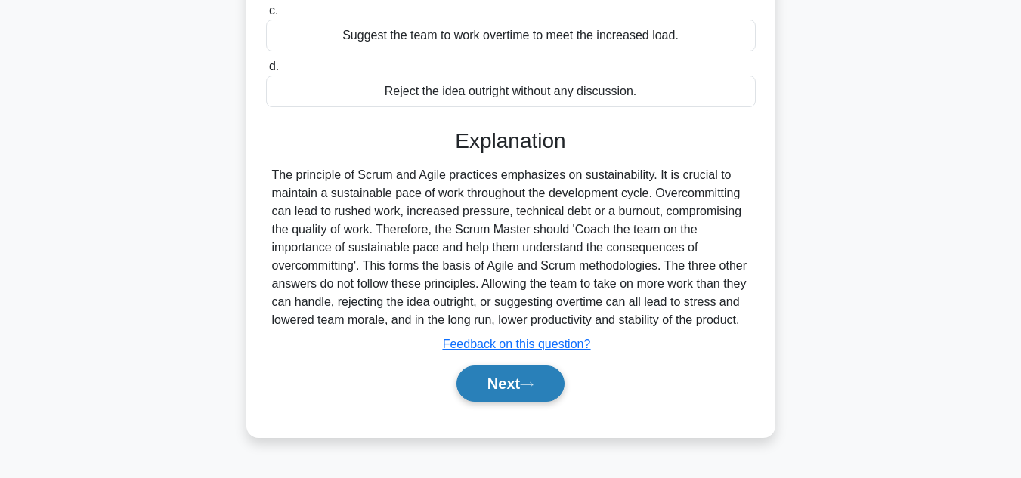
click at [521, 402] on button "Next" at bounding box center [510, 384] width 108 height 36
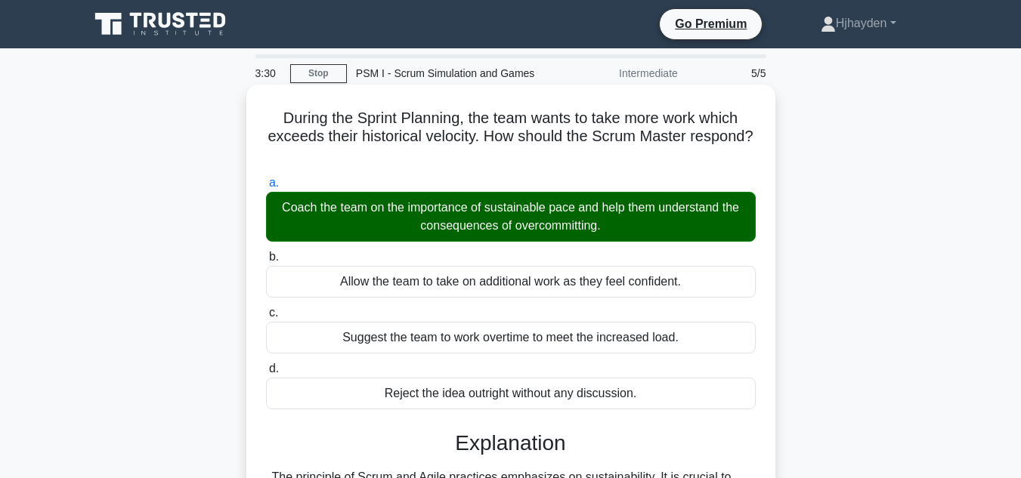
scroll to position [54, 0]
